Goal: Ask a question

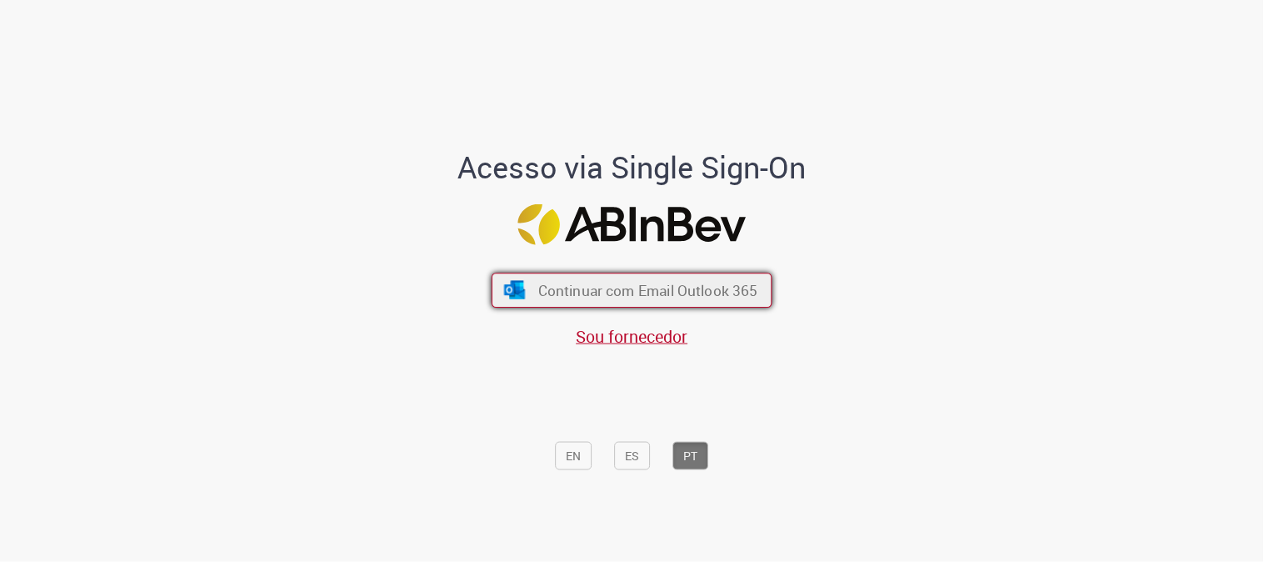
click at [658, 287] on span "Continuar com Email Outlook 365" at bounding box center [648, 290] width 220 height 19
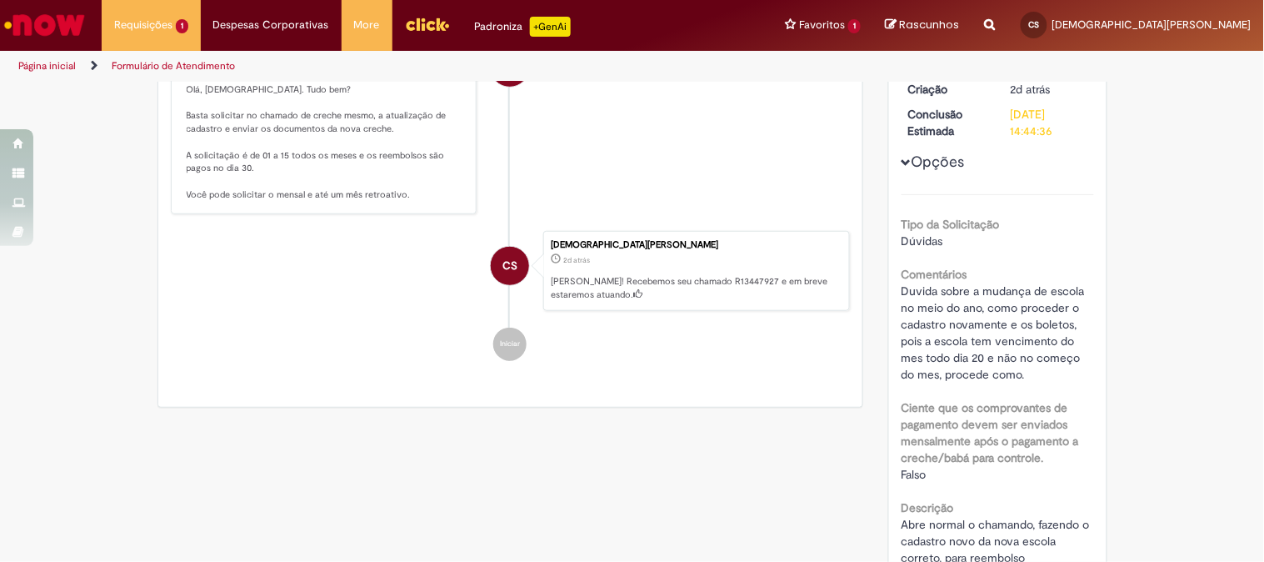
scroll to position [92, 0]
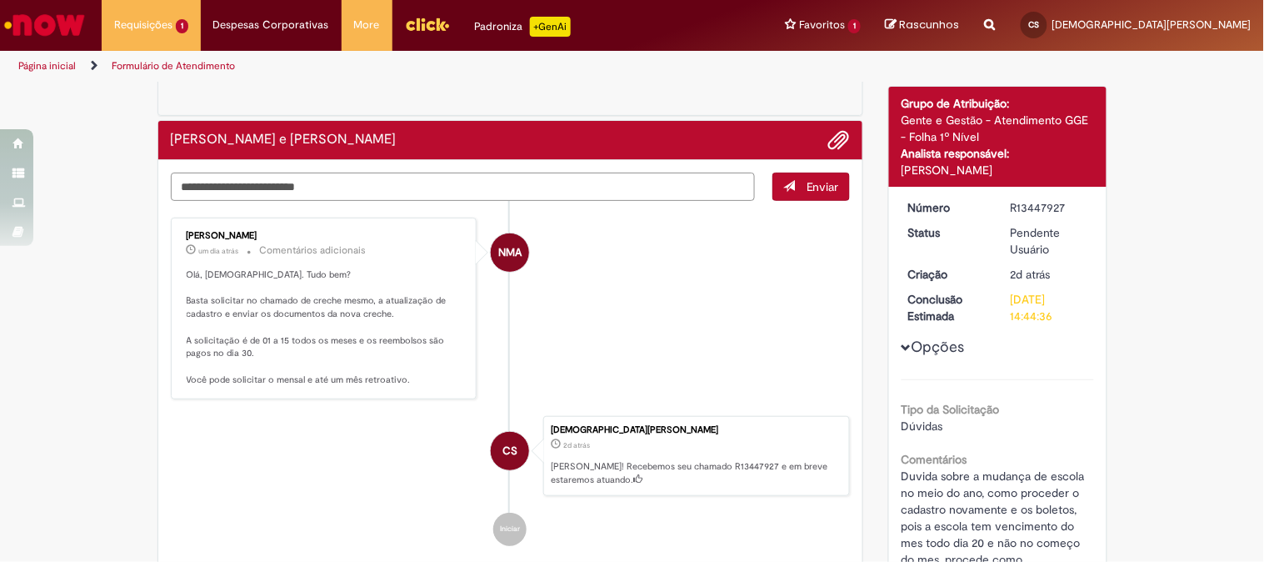
click at [345, 186] on textarea "Digite sua mensagem aqui..." at bounding box center [463, 186] width 585 height 28
type textarea "*"
type textarea "**********"
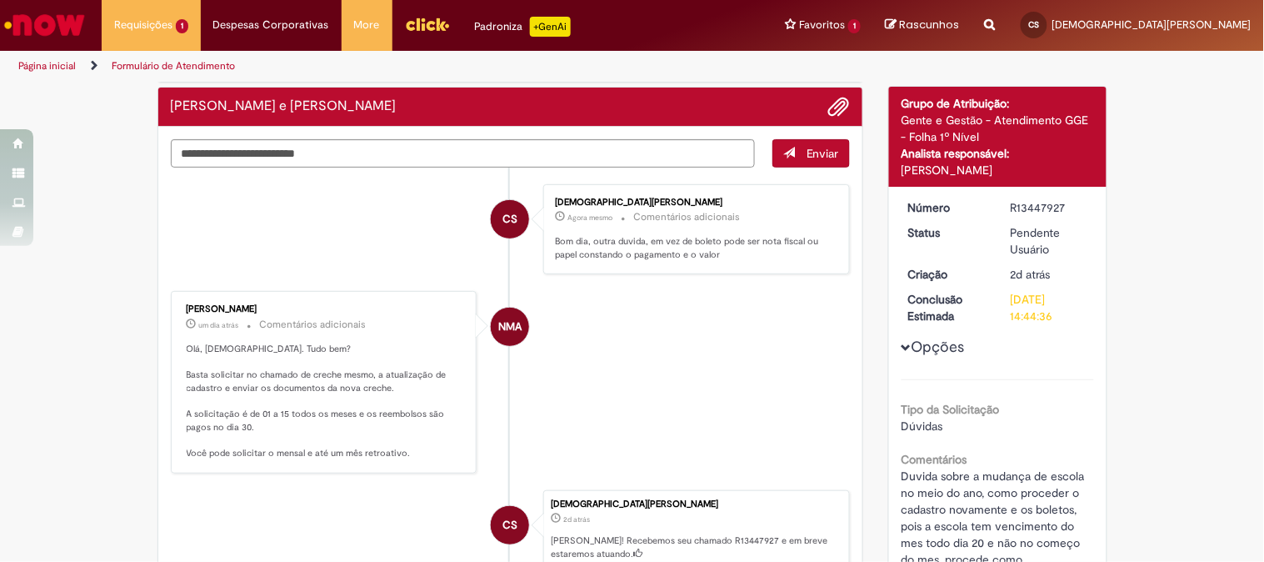
click at [790, 183] on ul "CS [PERSON_NAME] Agora mesmo Agora mesmo Comentários adicionais Bom dia, outra …" at bounding box center [511, 401] width 680 height 468
